Goal: Information Seeking & Learning: Learn about a topic

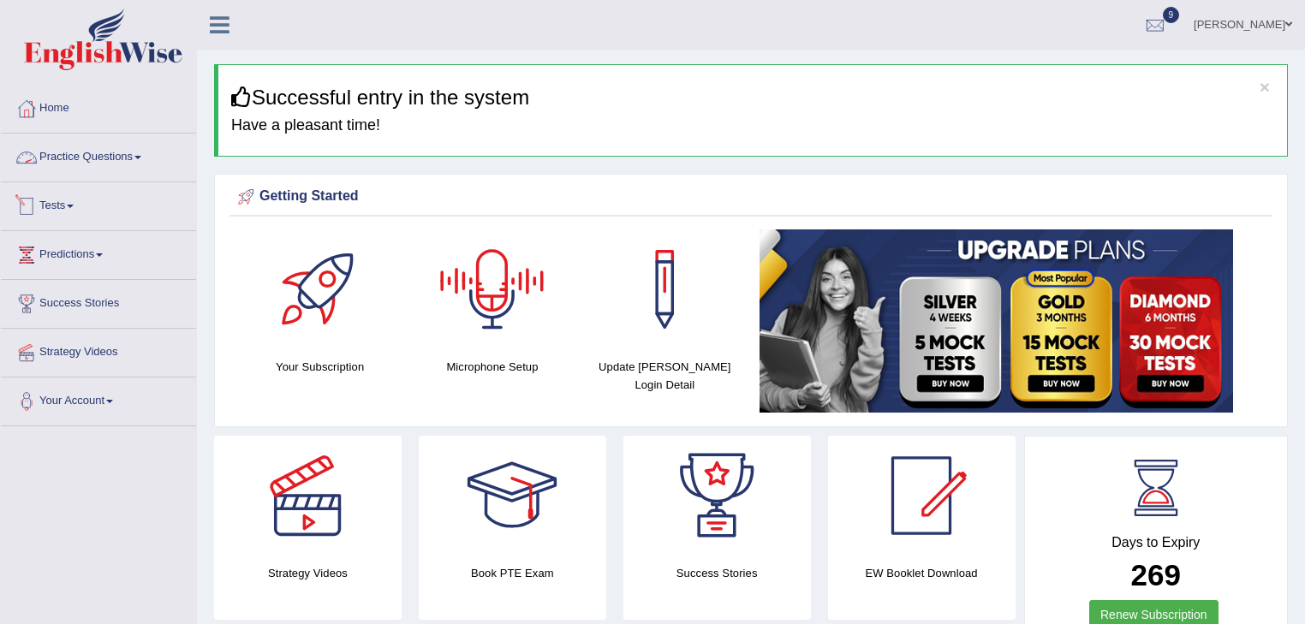
click at [72, 200] on link "Tests" at bounding box center [98, 203] width 195 height 43
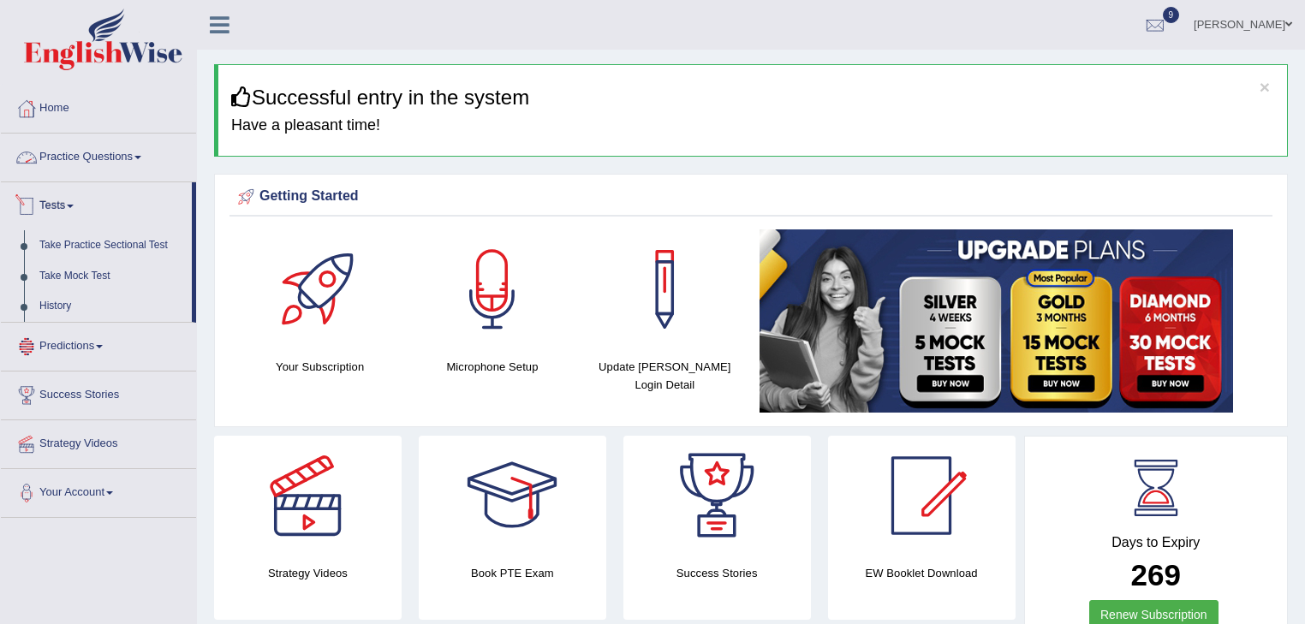
click at [116, 155] on link "Practice Questions" at bounding box center [98, 155] width 195 height 43
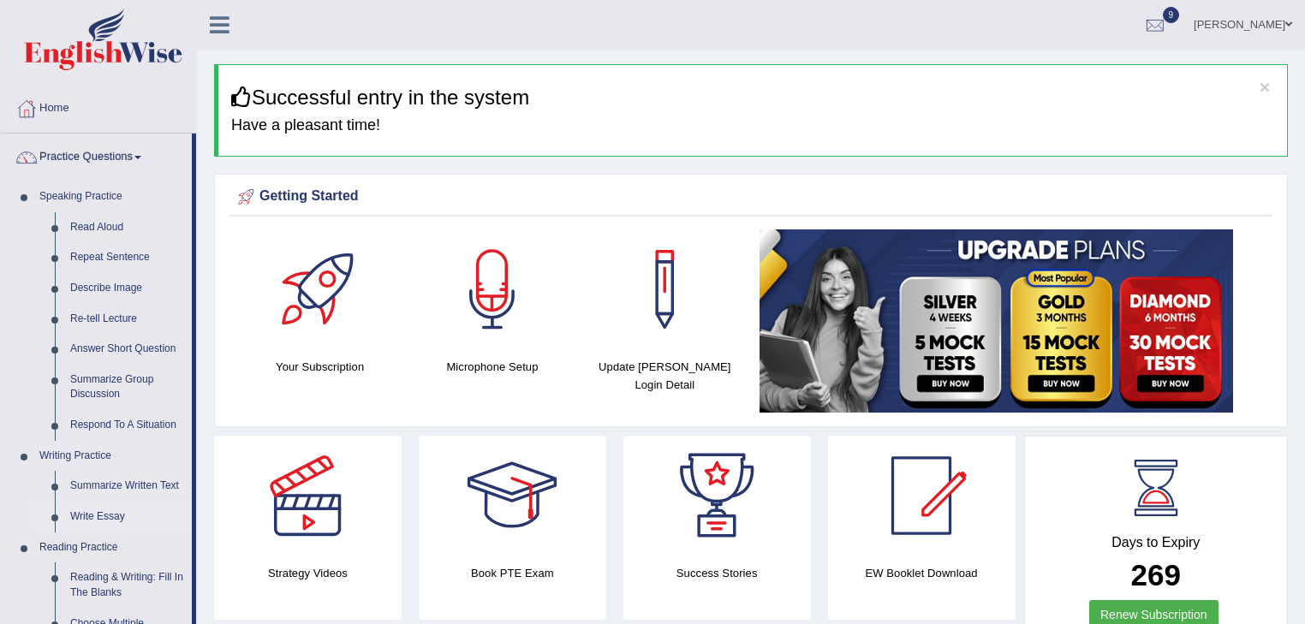
click at [92, 514] on link "Write Essay" at bounding box center [127, 517] width 129 height 31
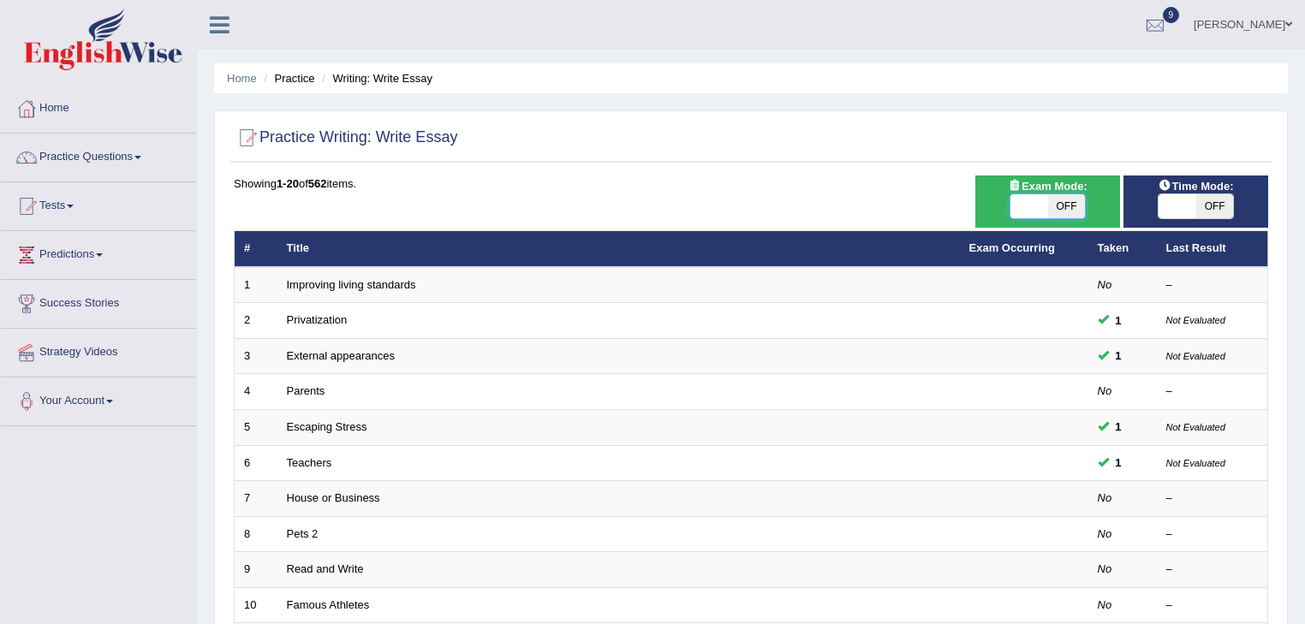
click at [1038, 201] on span at bounding box center [1030, 206] width 38 height 24
click at [1037, 206] on span at bounding box center [1030, 206] width 38 height 24
checkbox input "true"
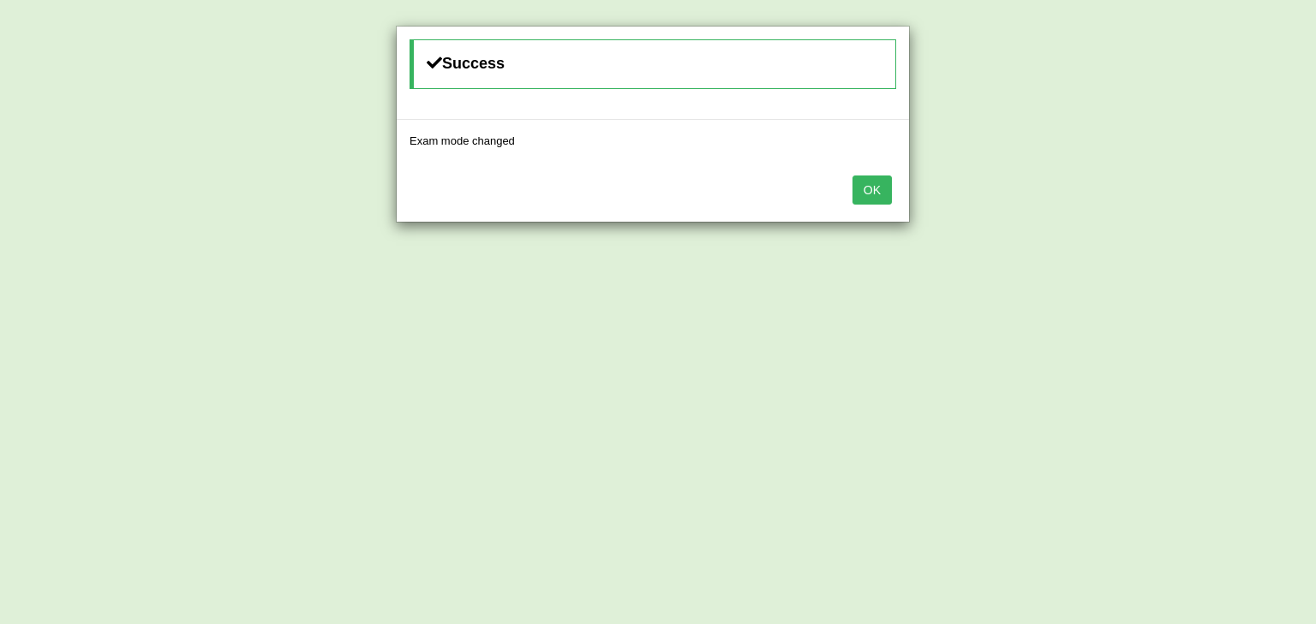
click at [871, 192] on button "OK" at bounding box center [871, 190] width 39 height 29
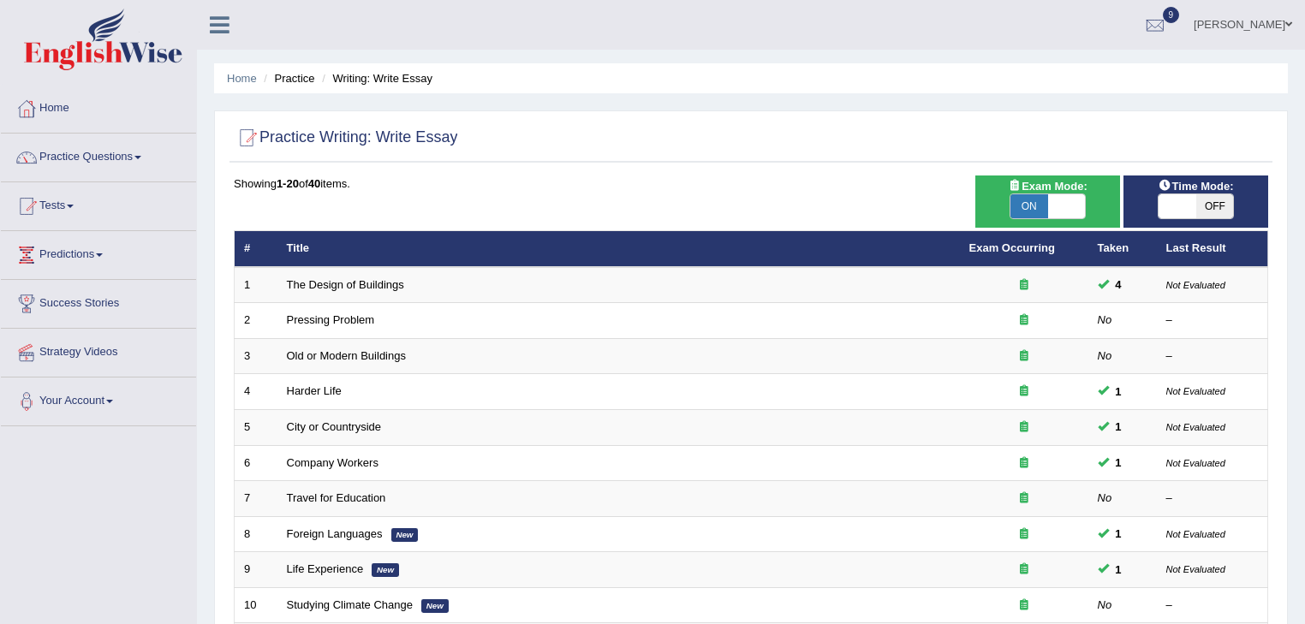
click at [1185, 205] on span at bounding box center [1178, 206] width 38 height 24
checkbox input "true"
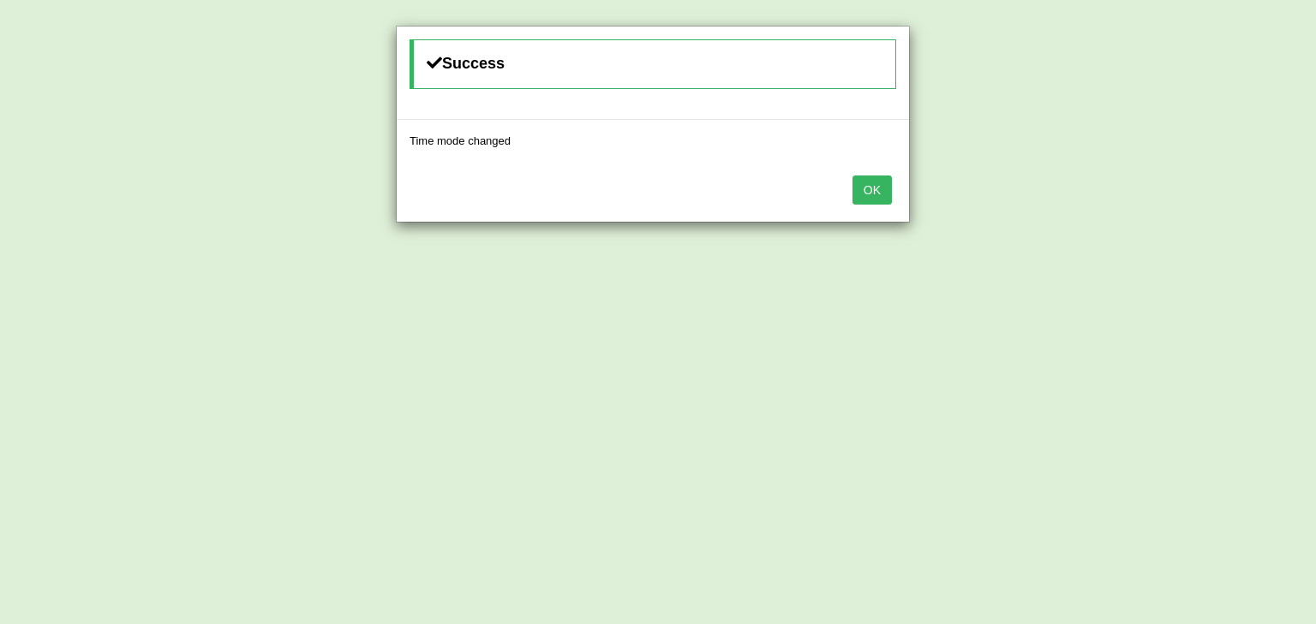
click at [875, 186] on button "OK" at bounding box center [871, 190] width 39 height 29
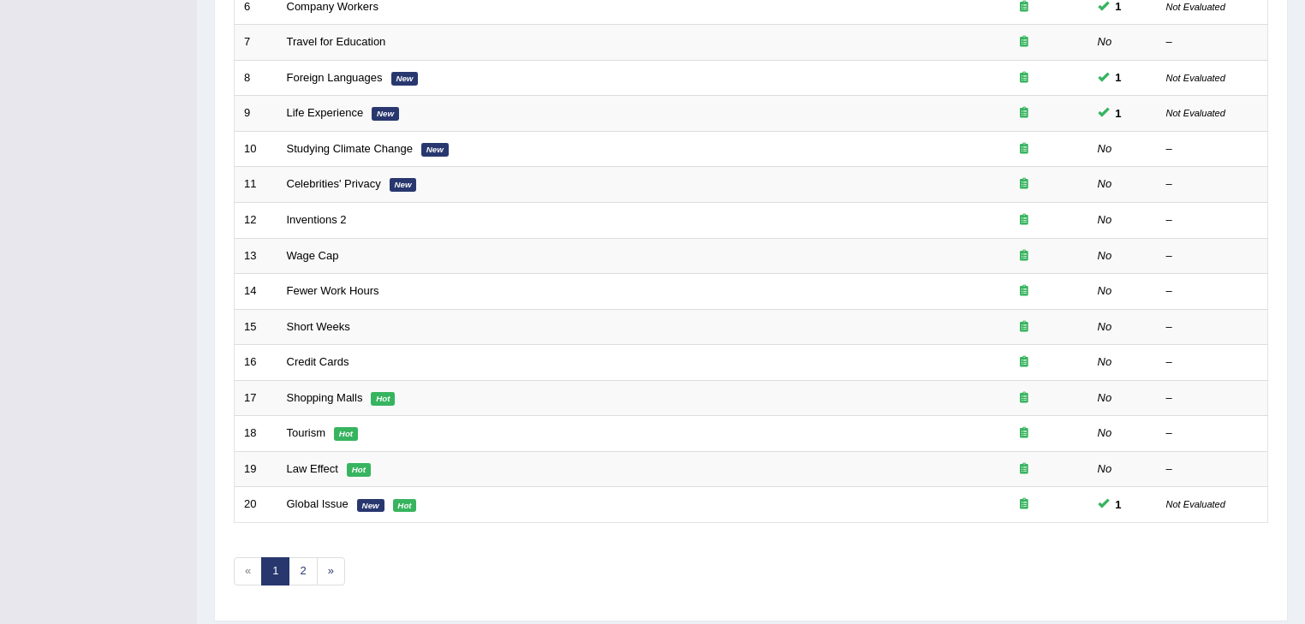
scroll to position [504, 0]
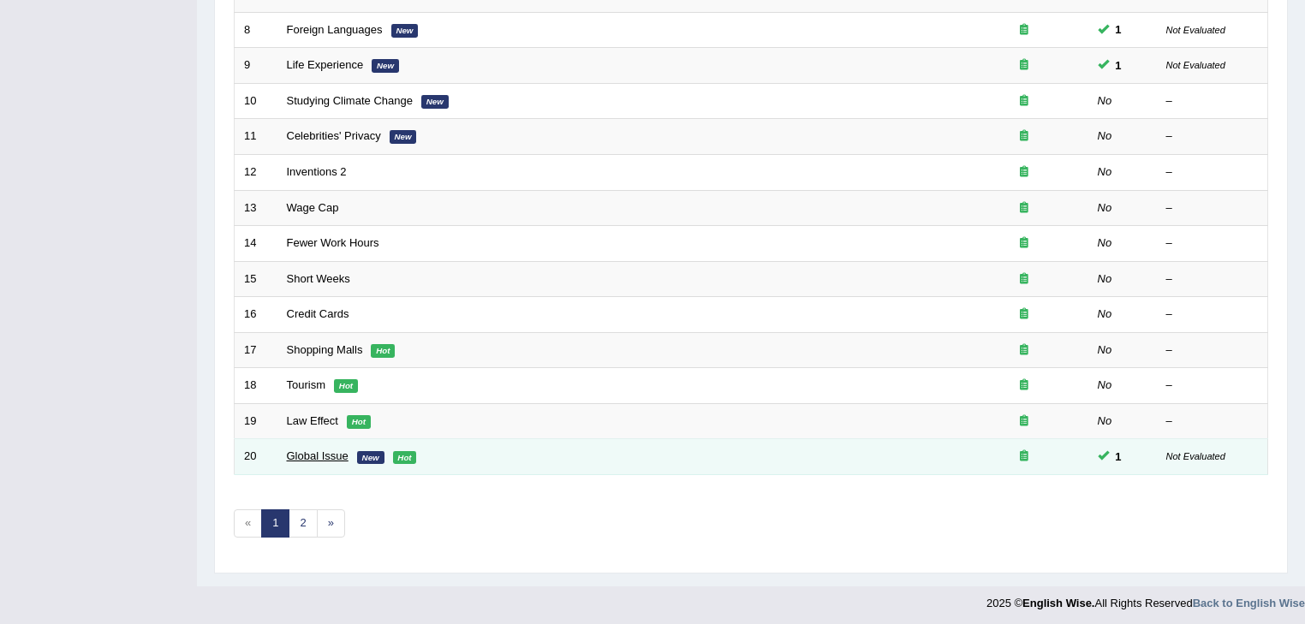
click at [312, 456] on link "Global Issue" at bounding box center [318, 456] width 62 height 13
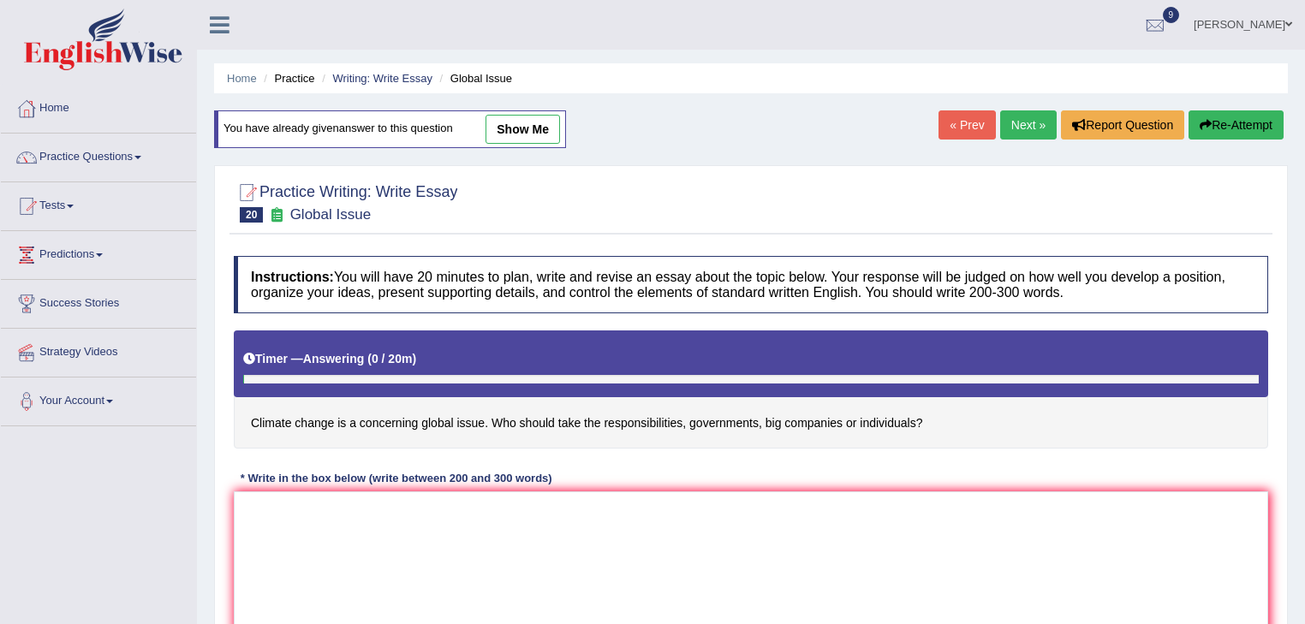
scroll to position [275, 0]
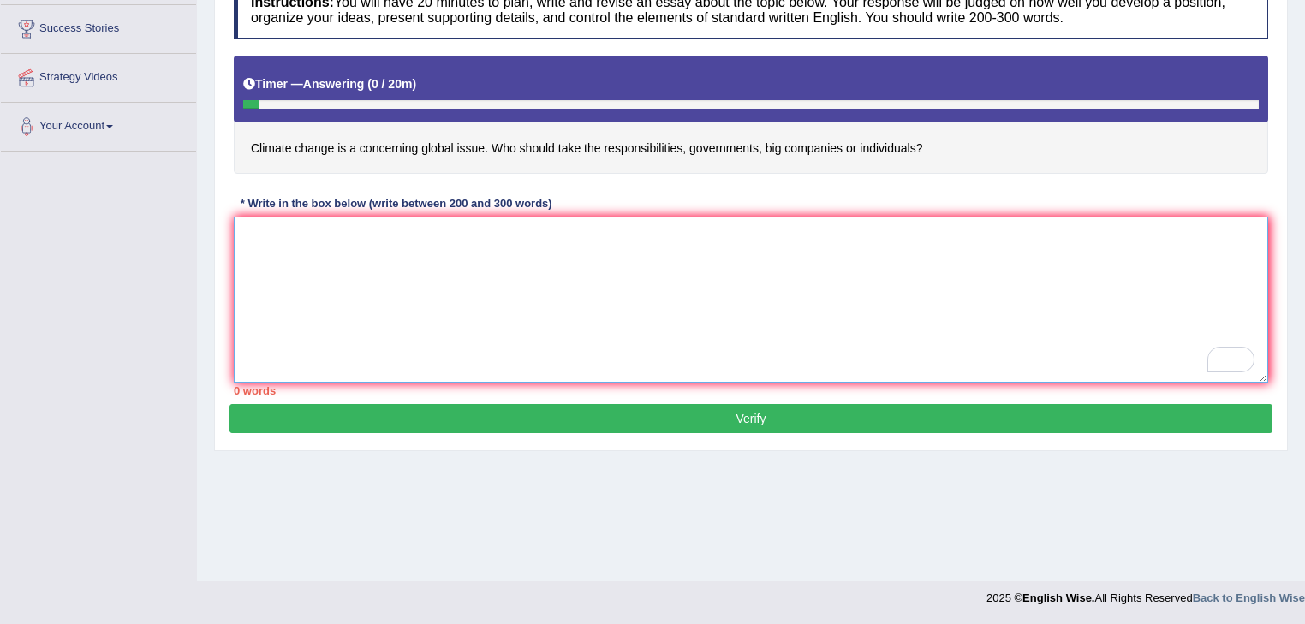
paste textarea "The increasing influence of global issues on our lives has ignited numerous dis…"
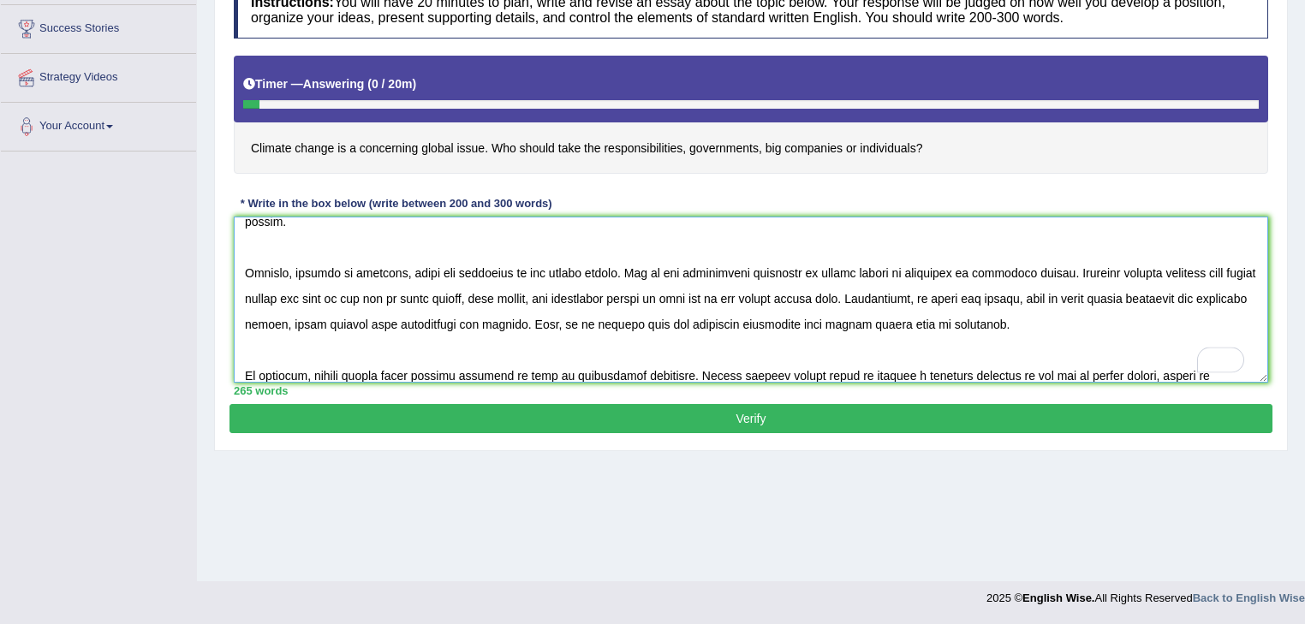
scroll to position [168, 0]
type textarea "The increasing influence of global issues on our lives has ignited numerous dis…"
click at [367, 418] on button "Verify" at bounding box center [751, 418] width 1043 height 29
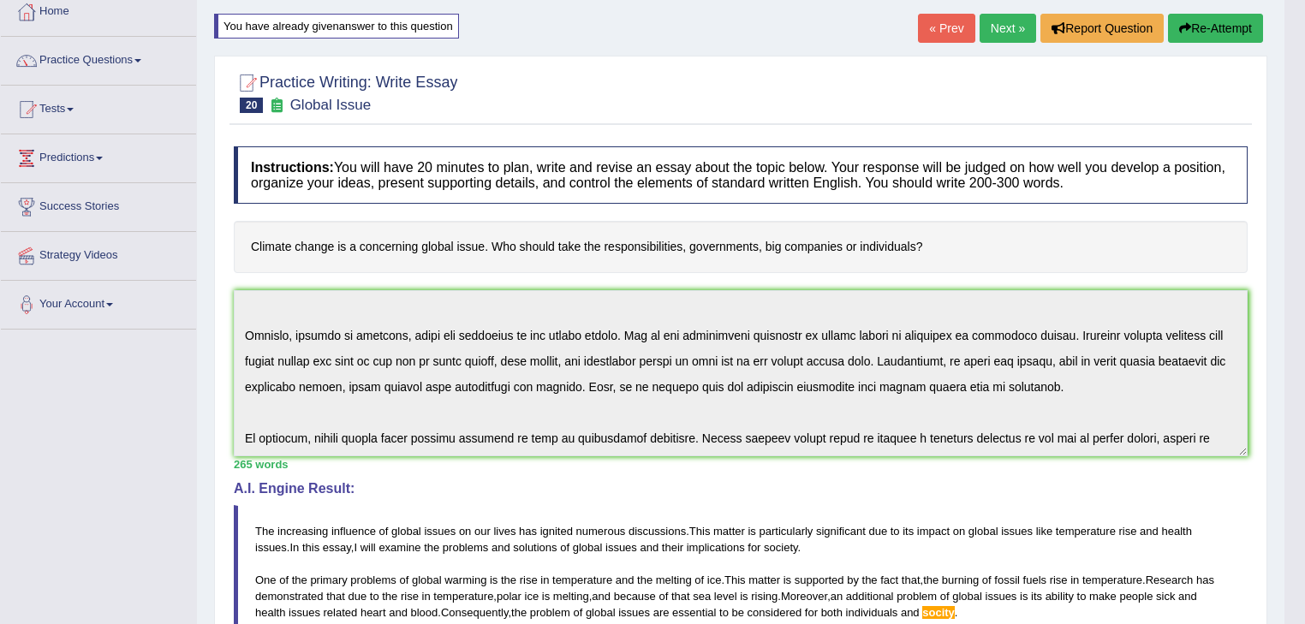
scroll to position [643, 0]
